Goal: Task Accomplishment & Management: Complete application form

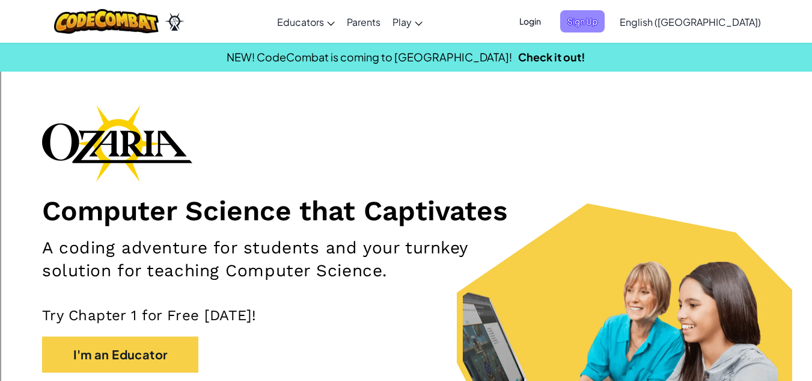
click at [605, 21] on span "Sign Up" at bounding box center [582, 21] width 44 height 22
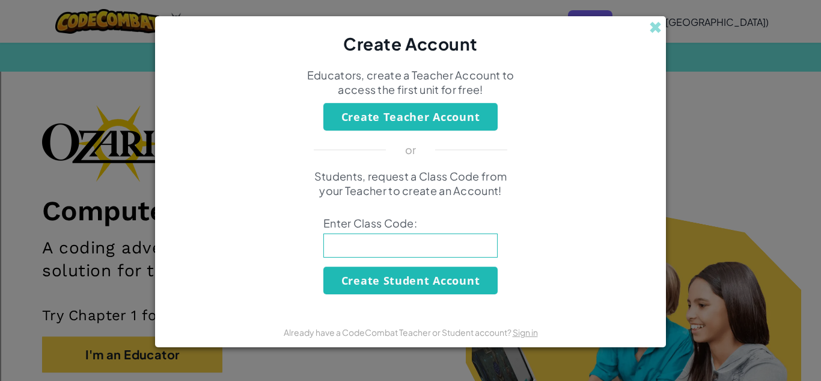
click at [670, 13] on div "Create Account Educators, create a Teacher Account to access the first unit for…" at bounding box center [410, 190] width 821 height 381
click at [653, 27] on span at bounding box center [655, 27] width 13 height 13
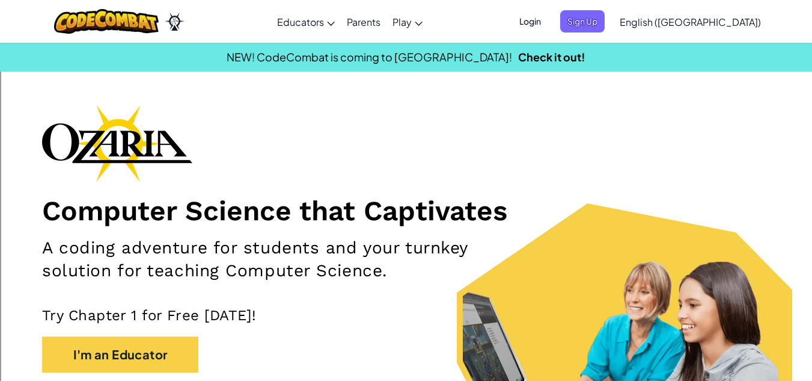
click at [548, 22] on span "Login" at bounding box center [530, 21] width 36 height 22
